Goal: Task Accomplishment & Management: Complete application form

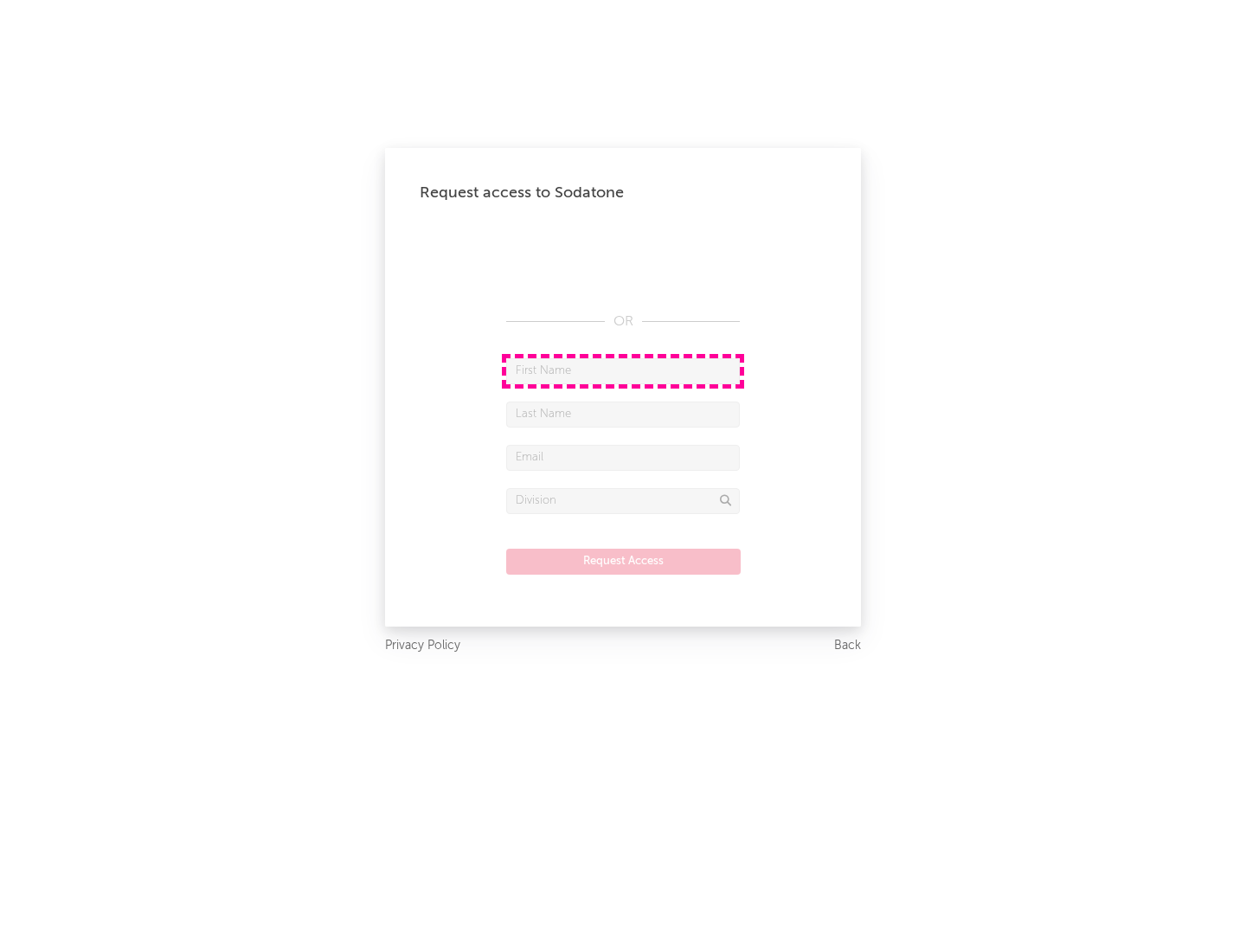
click at [623, 370] on input "text" at bounding box center [623, 371] width 234 height 26
type input "[PERSON_NAME]"
click at [623, 414] on input "text" at bounding box center [623, 415] width 234 height 26
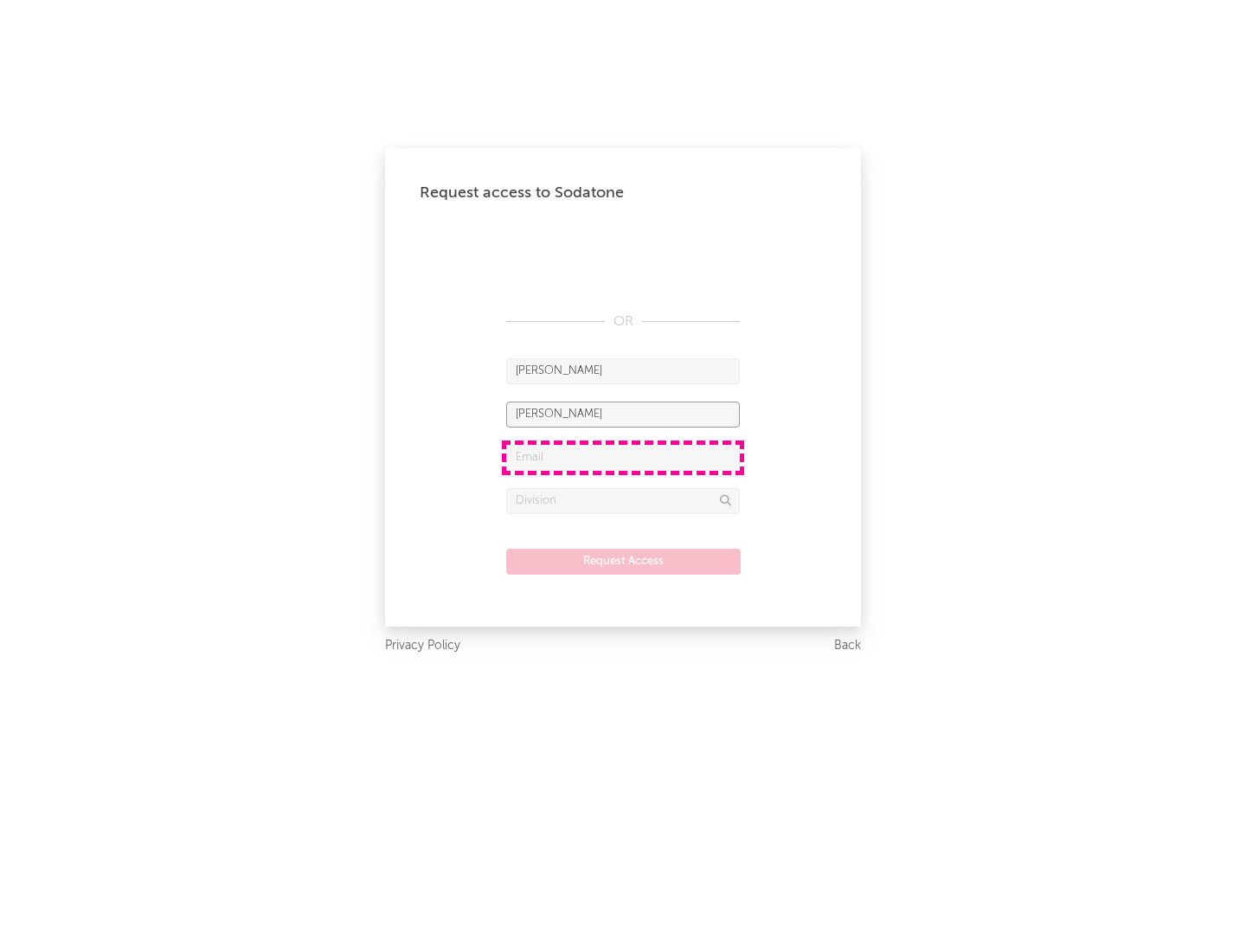
type input "[PERSON_NAME]"
click at [623, 457] on input "text" at bounding box center [623, 457] width 234 height 26
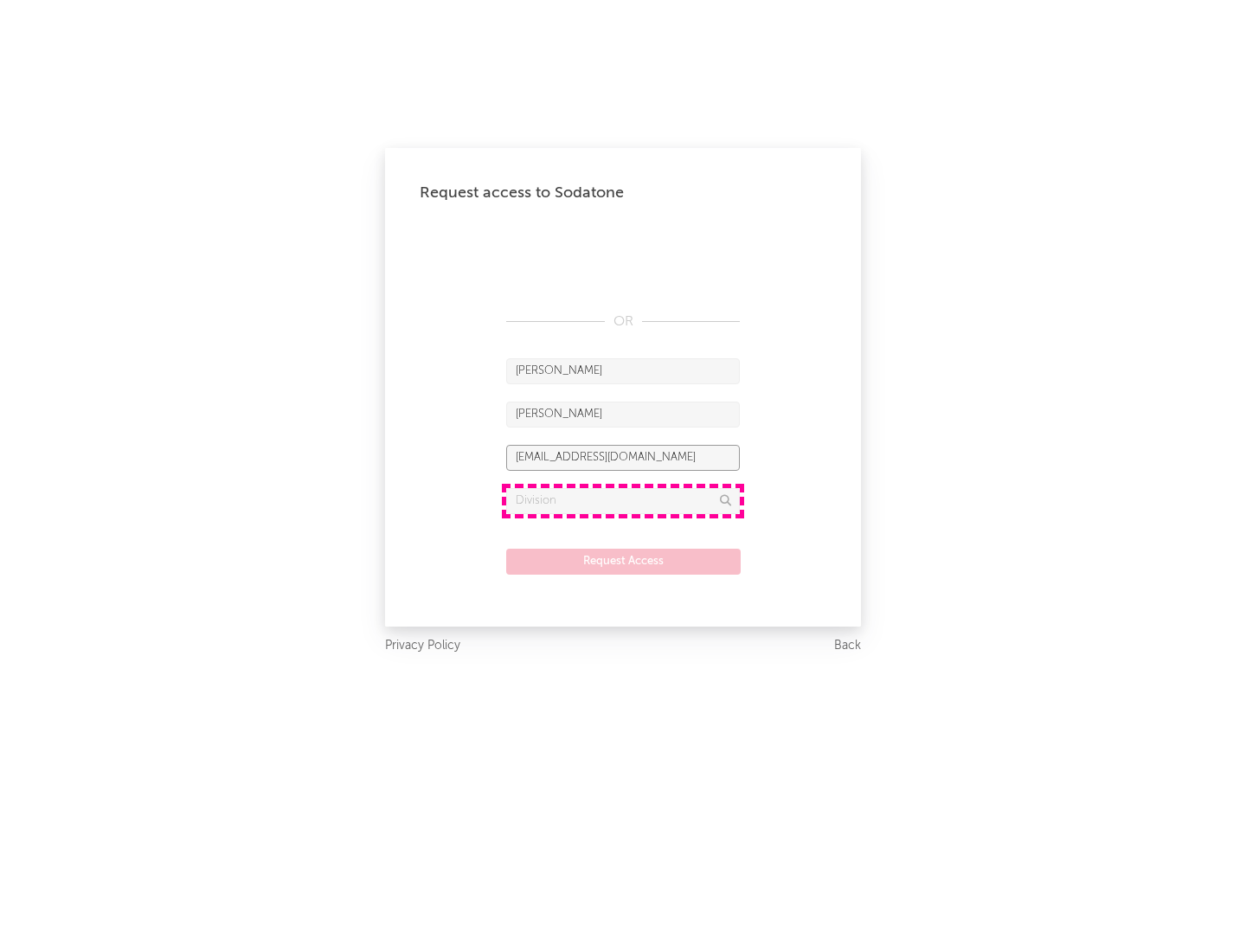
type input "[EMAIL_ADDRESS][DOMAIN_NAME]"
click at [623, 501] on input "text" at bounding box center [623, 501] width 234 height 26
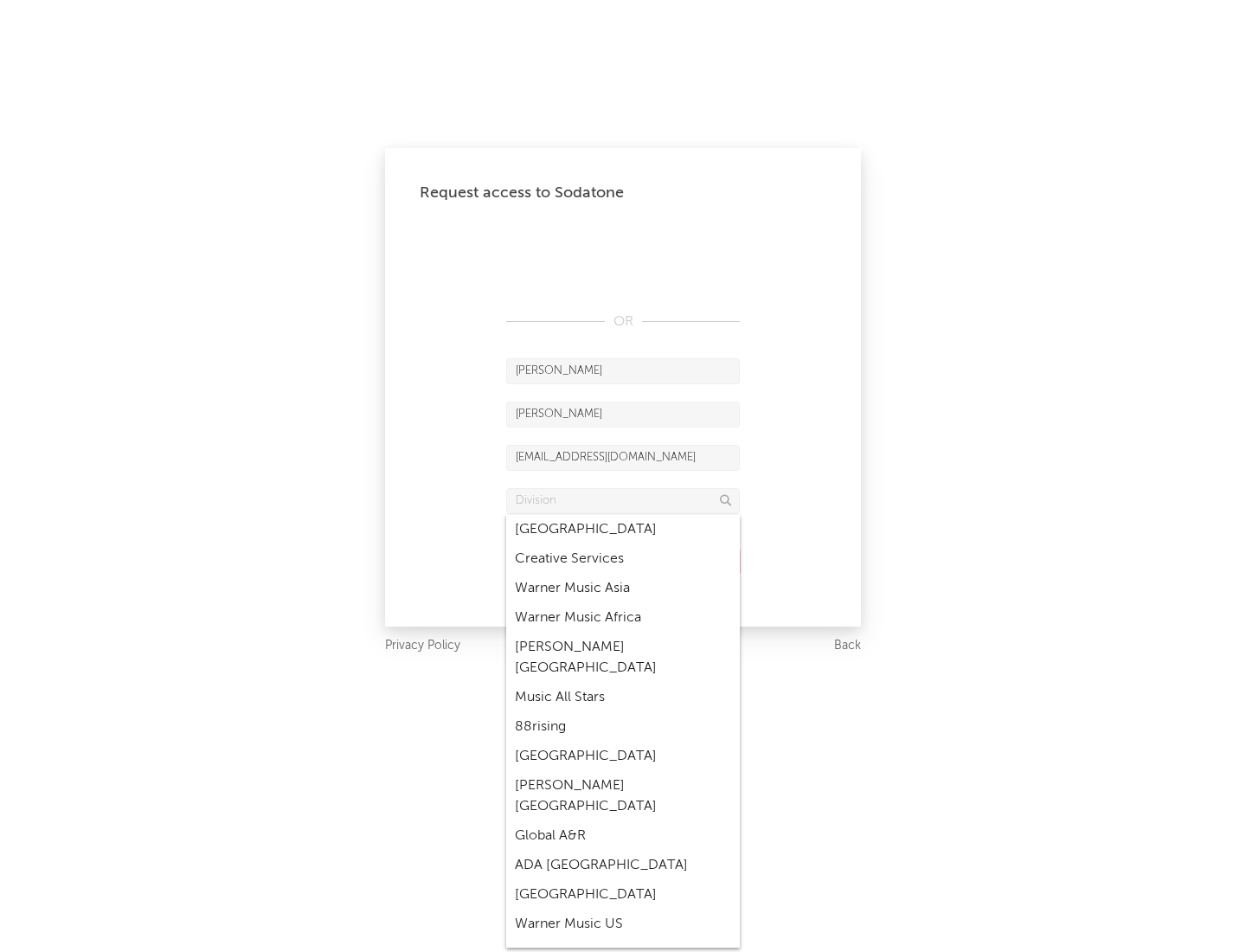
click at [623, 683] on div "Music All Stars" at bounding box center [623, 698] width 234 height 30
type input "Music All Stars"
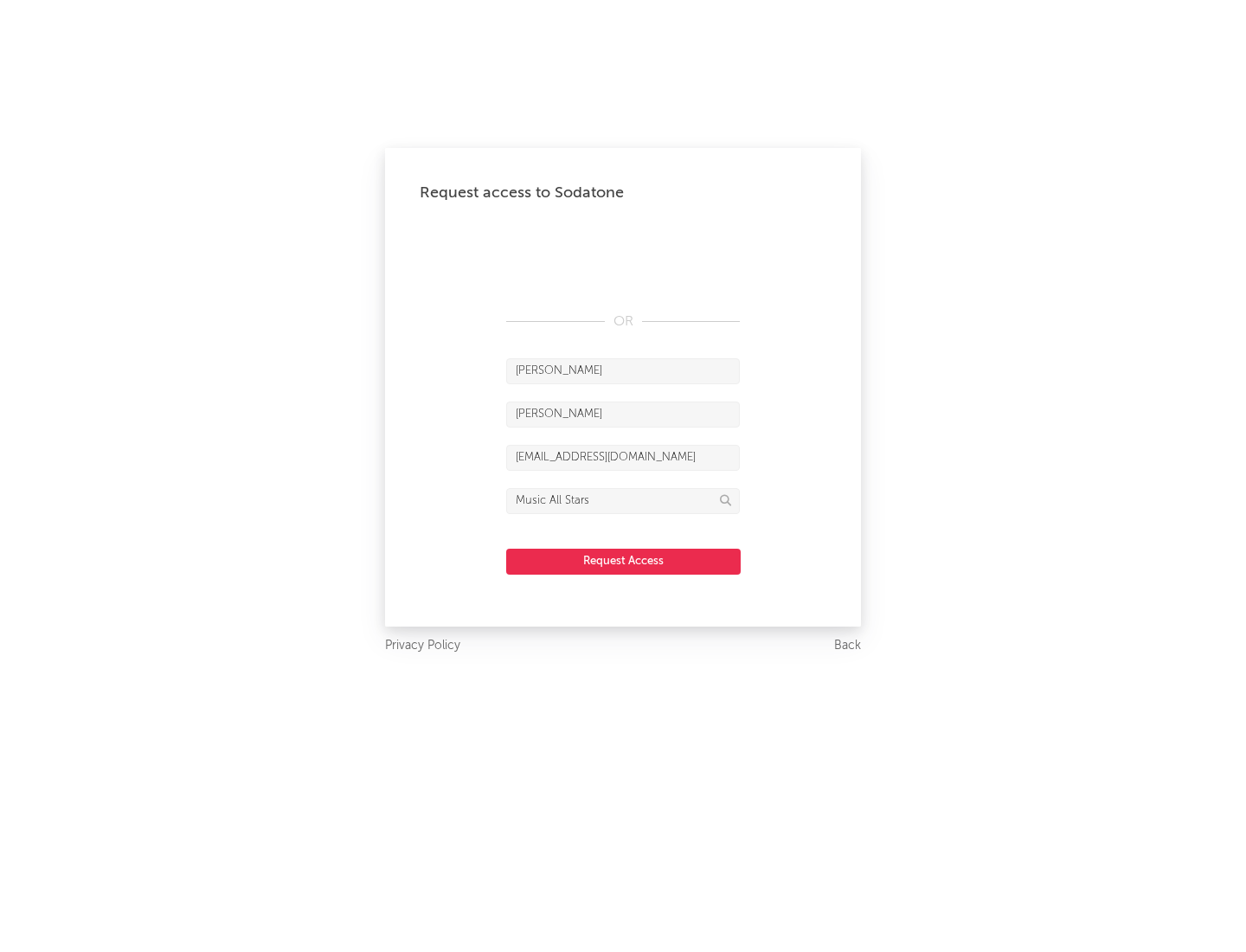
click at [623, 561] on button "Request Access" at bounding box center [624, 562] width 235 height 26
